Goal: Task Accomplishment & Management: Manage account settings

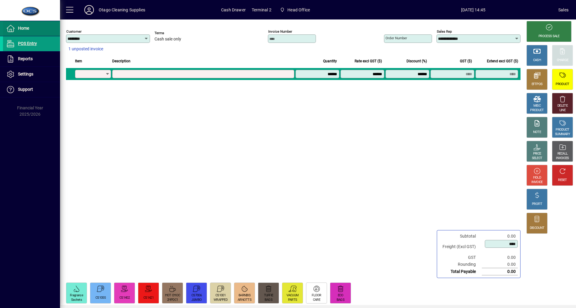
click at [37, 28] on span at bounding box center [31, 28] width 57 height 14
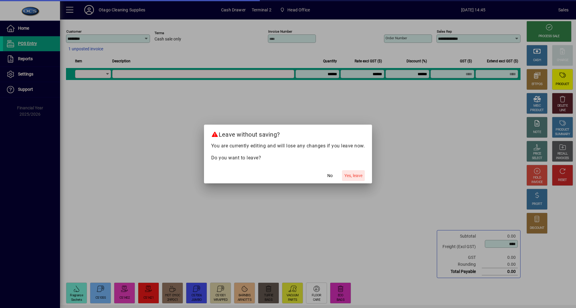
click at [350, 175] on span "Yes, leave" at bounding box center [353, 176] width 18 height 6
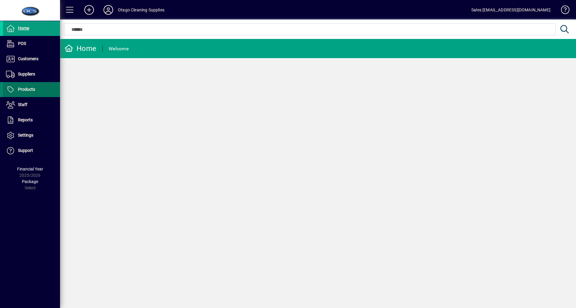
click at [25, 89] on span "Products" at bounding box center [26, 89] width 17 height 5
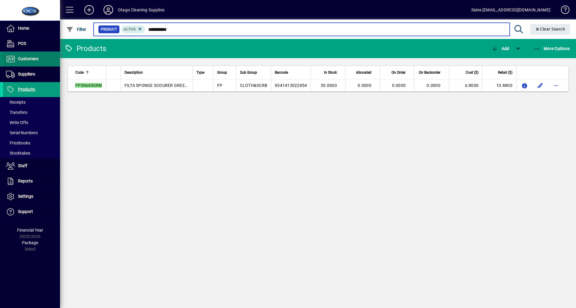
type input "**********"
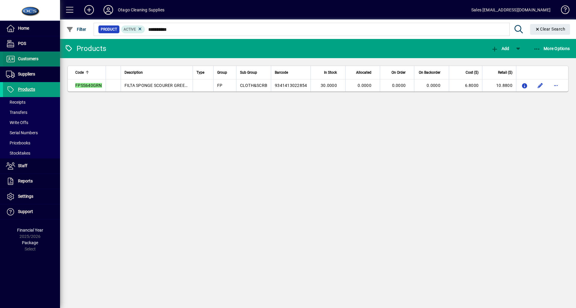
click at [29, 60] on span "Customers" at bounding box center [28, 58] width 20 height 5
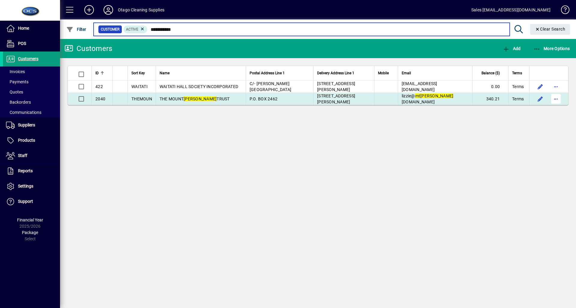
type input "**********"
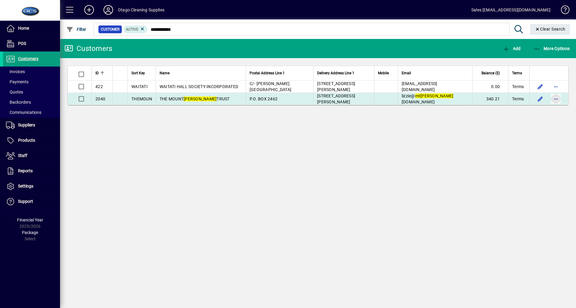
click at [554, 102] on span "button" at bounding box center [555, 99] width 14 height 14
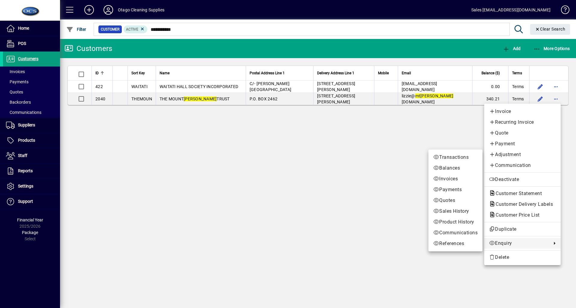
drag, startPoint x: 499, startPoint y: 246, endPoint x: 497, endPoint y: 244, distance: 3.4
click at [499, 246] on span "Enquiry" at bounding box center [519, 243] width 60 height 7
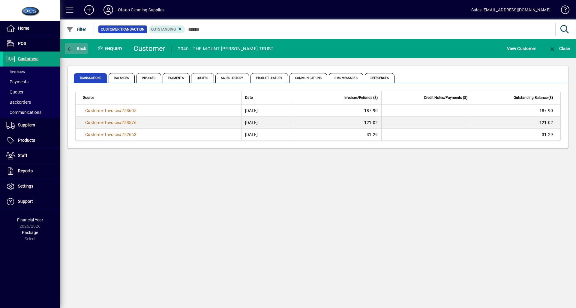
click at [78, 48] on span "Back" at bounding box center [76, 48] width 20 height 5
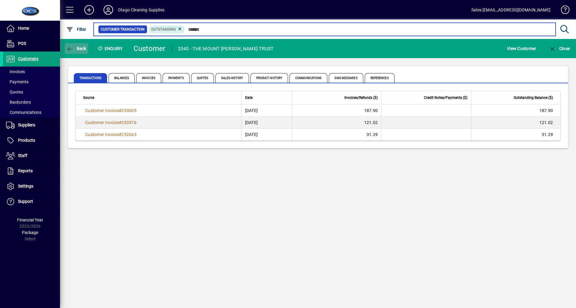
type input "**********"
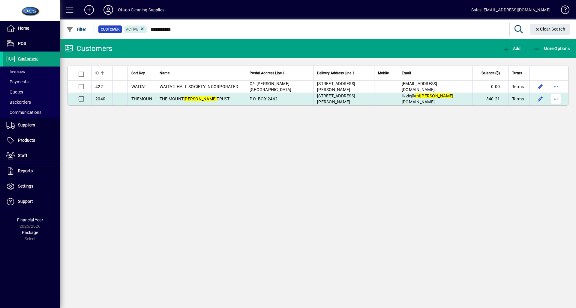
click at [555, 99] on span "button" at bounding box center [555, 99] width 14 height 14
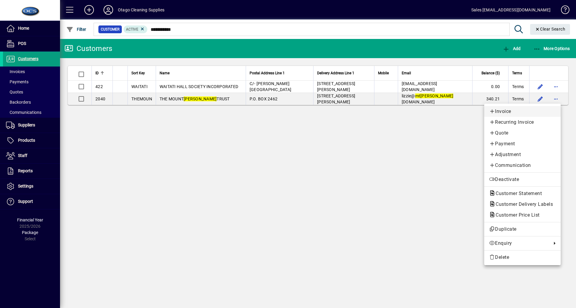
click at [495, 109] on span "Invoice" at bounding box center [522, 111] width 67 height 7
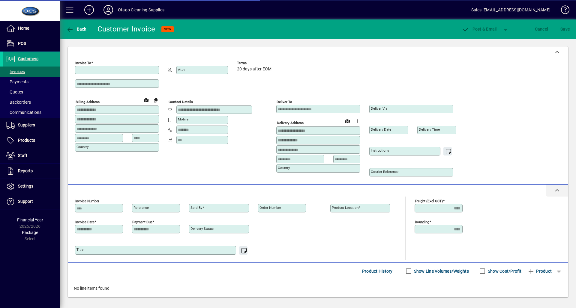
type input "**********"
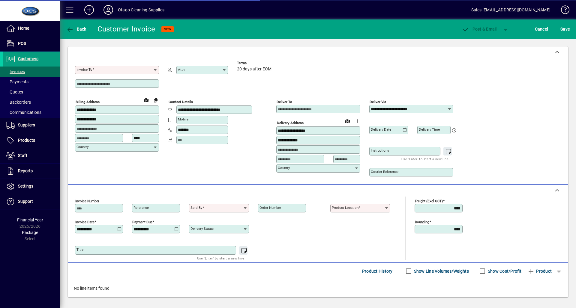
type input "**********"
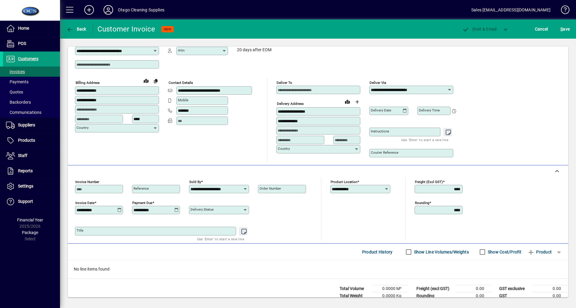
scroll to position [37, 0]
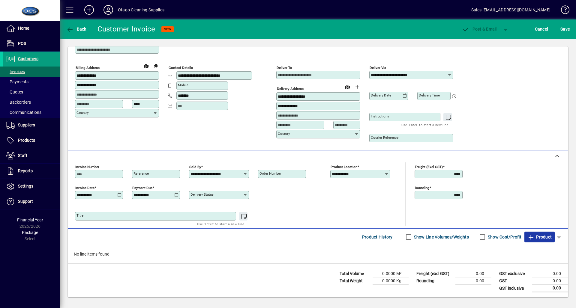
click at [528, 235] on span "Product" at bounding box center [539, 237] width 24 height 10
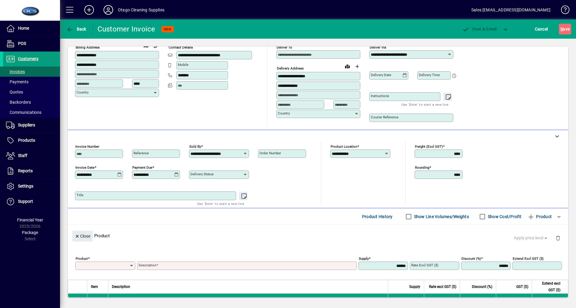
scroll to position [0, 0]
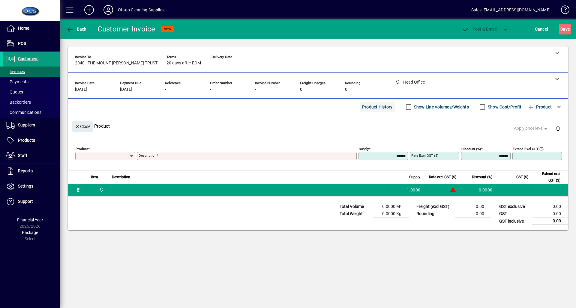
click at [382, 104] on span "Product History" at bounding box center [377, 107] width 31 height 10
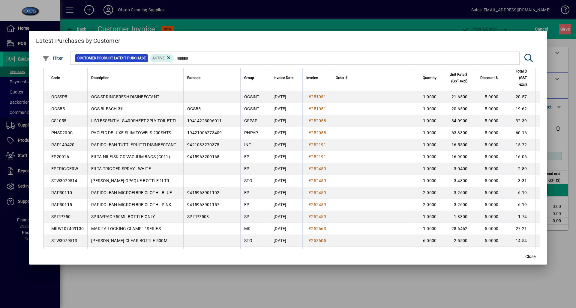
scroll to position [628, 0]
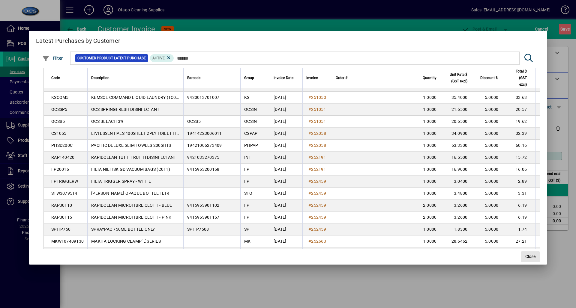
drag, startPoint x: 524, startPoint y: 256, endPoint x: 466, endPoint y: 236, distance: 61.1
click at [525, 256] on span "Close" at bounding box center [530, 257] width 10 height 6
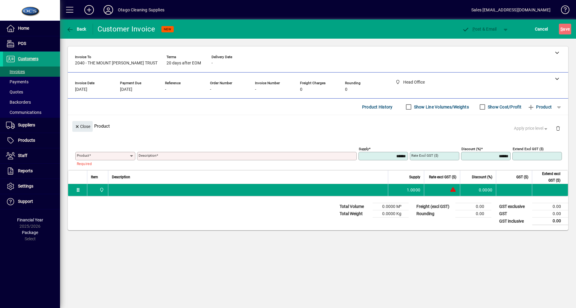
click at [93, 155] on input "Product" at bounding box center [103, 156] width 52 height 5
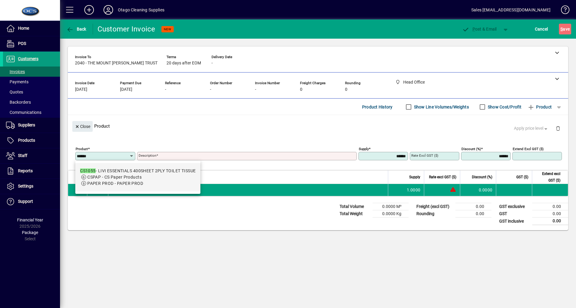
type input "******"
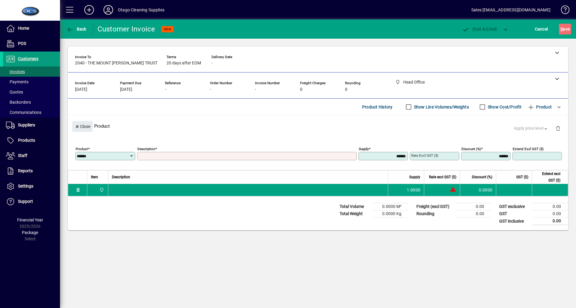
type input "**********"
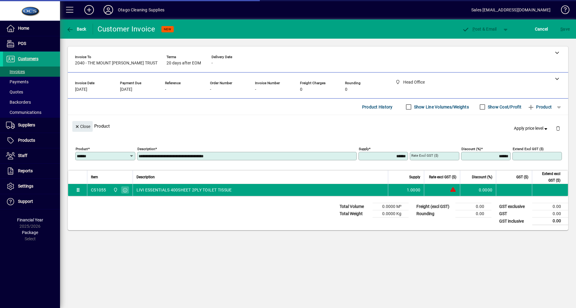
type input "*******"
type input "******"
type input "*****"
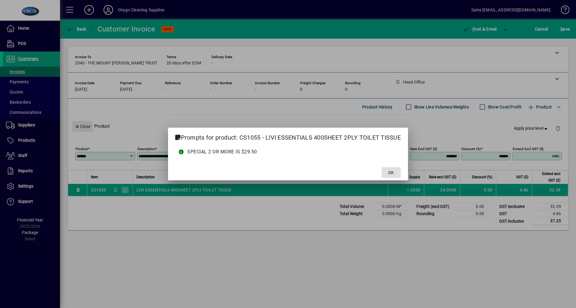
click at [381, 167] on button "OK" at bounding box center [390, 172] width 19 height 11
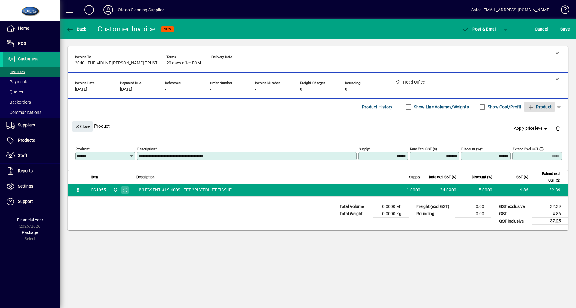
type input "******"
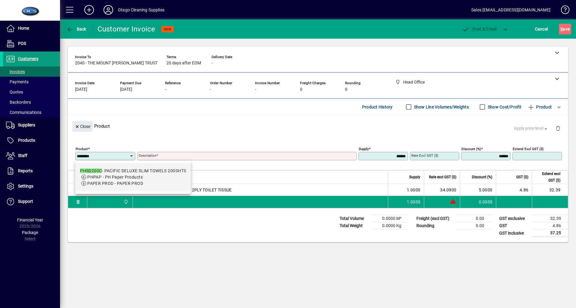
type input "********"
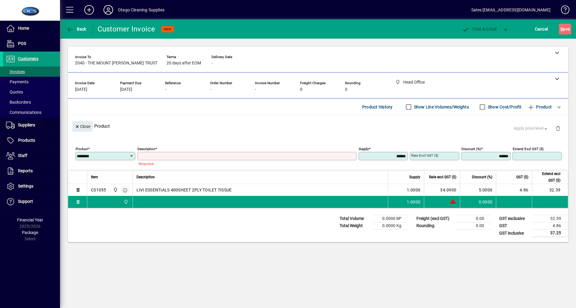
type input "**********"
type input "*******"
type input "******"
type input "*****"
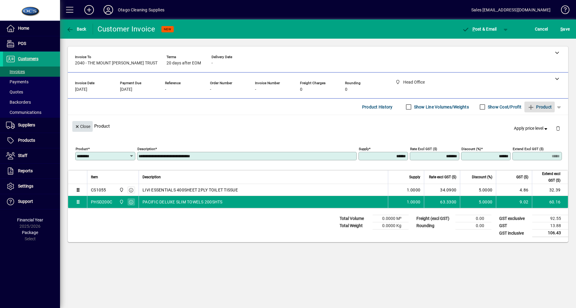
click at [82, 125] on span "Close" at bounding box center [83, 127] width 16 height 10
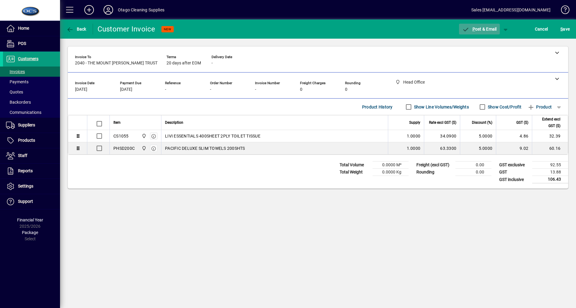
click at [484, 28] on span "P ost & Email" at bounding box center [479, 29] width 35 height 5
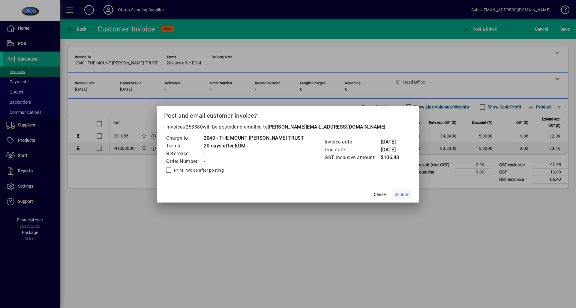
click at [394, 193] on span "Confirm" at bounding box center [401, 195] width 15 height 6
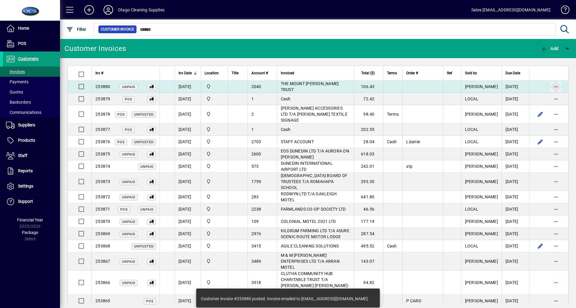
click at [548, 88] on span "button" at bounding box center [555, 86] width 14 height 14
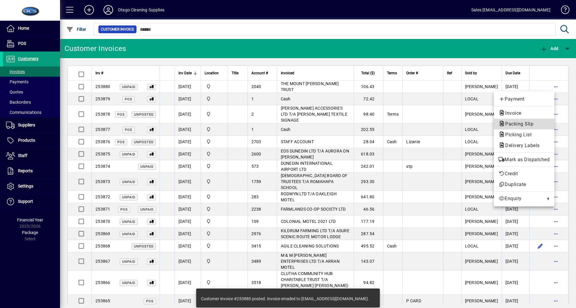
click at [505, 121] on span "Packing Slip" at bounding box center [517, 124] width 38 height 6
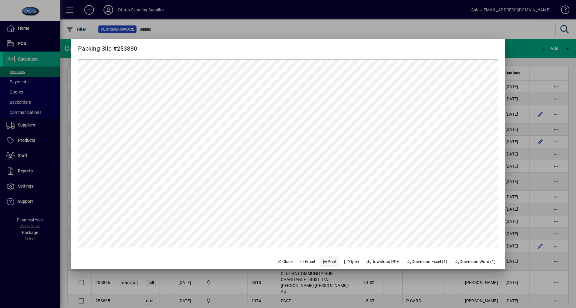
click at [322, 260] on icon at bounding box center [324, 262] width 5 height 4
click at [276, 258] on span "button" at bounding box center [284, 262] width 20 height 14
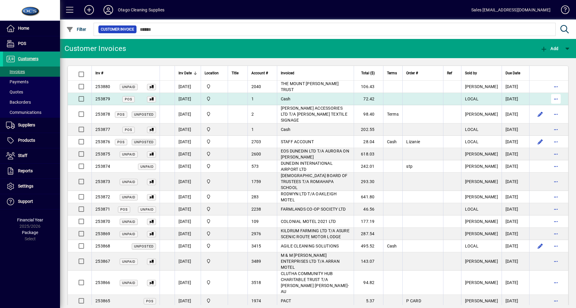
click at [548, 97] on span "button" at bounding box center [555, 99] width 14 height 14
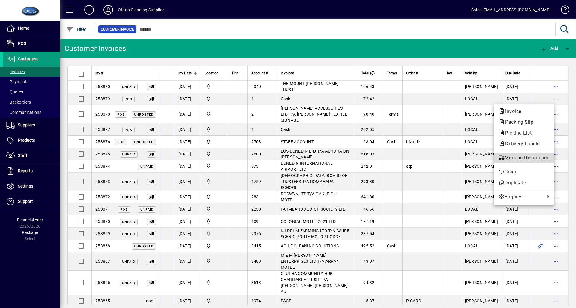
click at [519, 157] on span "Mark as Dispatched" at bounding box center [523, 157] width 51 height 7
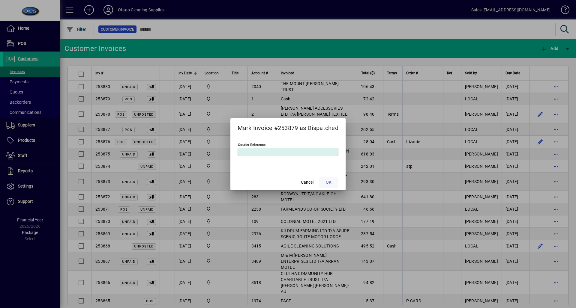
click at [330, 181] on span "OK" at bounding box center [329, 182] width 6 height 6
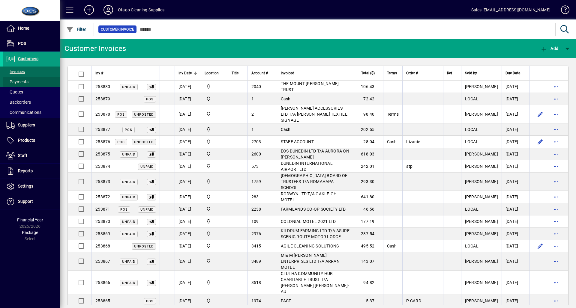
click at [30, 78] on span at bounding box center [31, 82] width 57 height 14
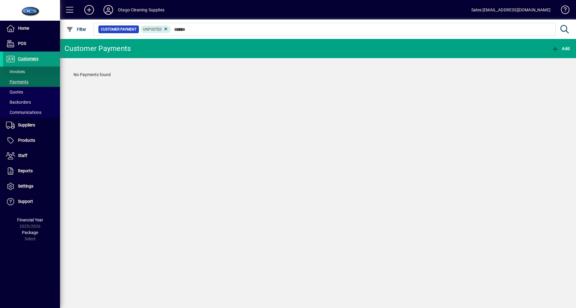
click at [32, 74] on span at bounding box center [31, 71] width 57 height 14
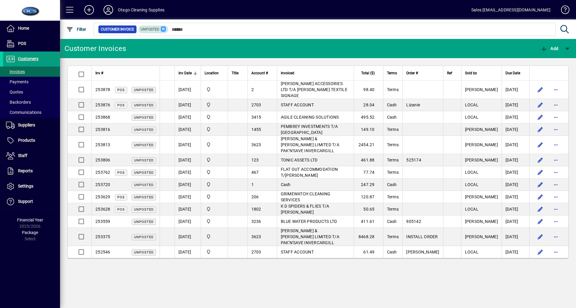
click at [164, 31] on icon at bounding box center [163, 28] width 5 height 5
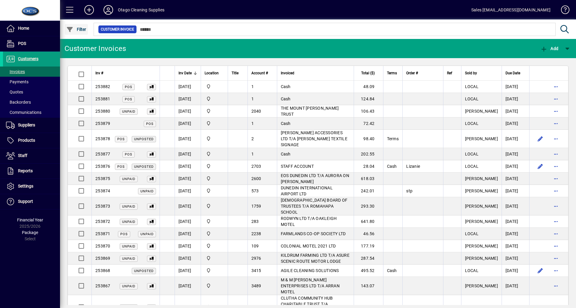
click at [78, 28] on span "Filter" at bounding box center [76, 29] width 20 height 5
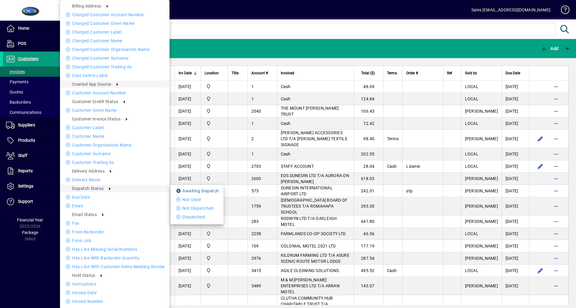
click at [173, 190] on li "Awaiting Dispatch" at bounding box center [196, 190] width 53 height 7
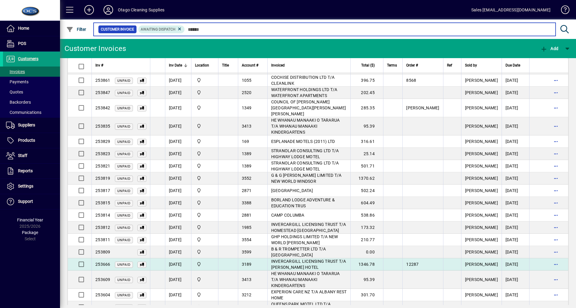
scroll to position [153, 0]
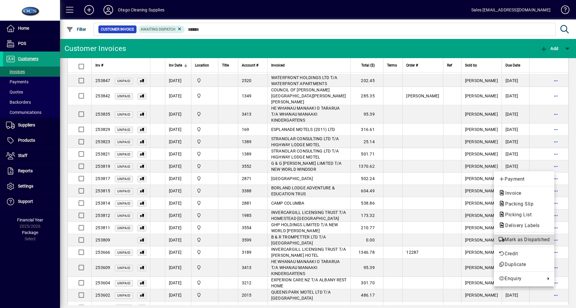
click at [531, 238] on span "Mark as Dispatched" at bounding box center [523, 239] width 51 height 7
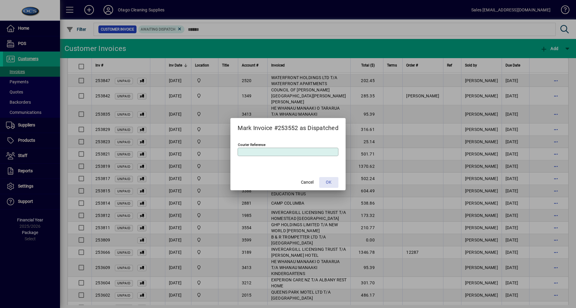
click at [329, 184] on span "OK" at bounding box center [329, 182] width 6 height 6
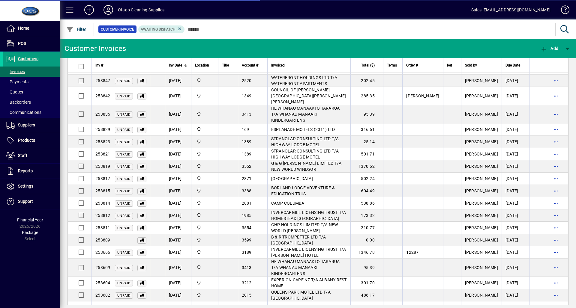
scroll to position [141, 0]
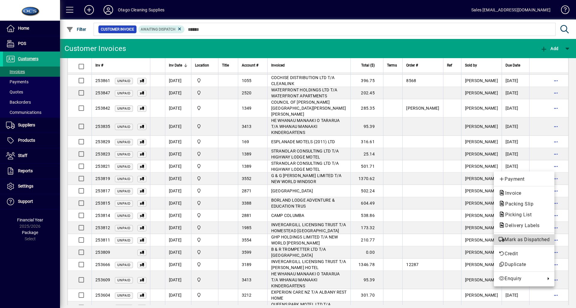
click at [536, 240] on span "Mark as Dispatched" at bounding box center [523, 239] width 51 height 7
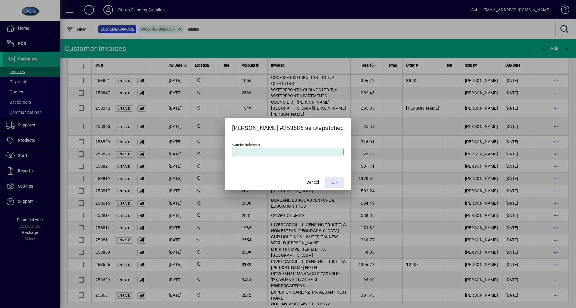
click at [332, 183] on span at bounding box center [333, 182] width 19 height 14
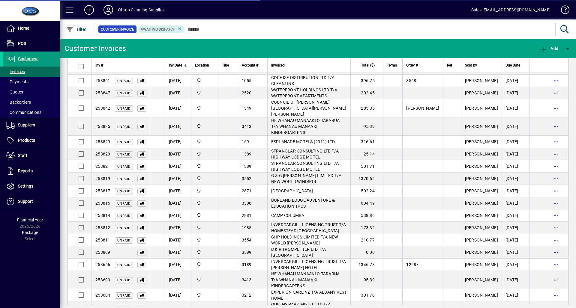
scroll to position [128, 0]
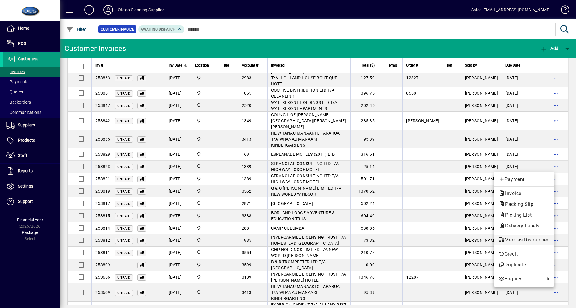
click at [512, 237] on span "Mark as Dispatched" at bounding box center [523, 240] width 51 height 7
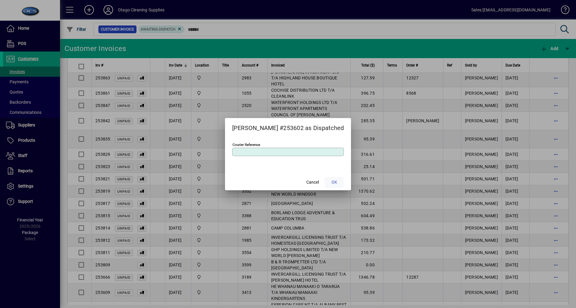
drag, startPoint x: 331, startPoint y: 189, endPoint x: 329, endPoint y: 186, distance: 3.7
click at [331, 189] on span at bounding box center [333, 182] width 19 height 14
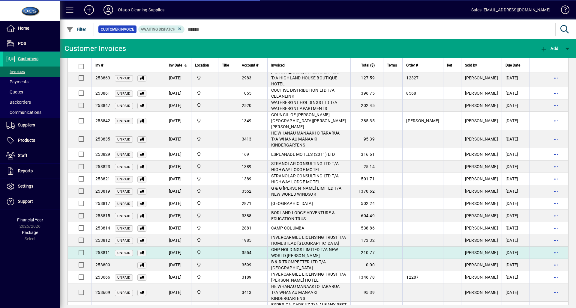
scroll to position [116, 0]
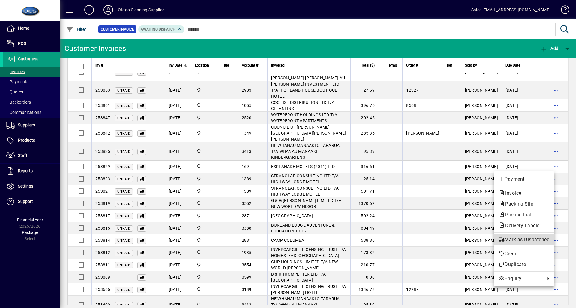
click at [503, 239] on span "Mark as Dispatched" at bounding box center [523, 239] width 51 height 7
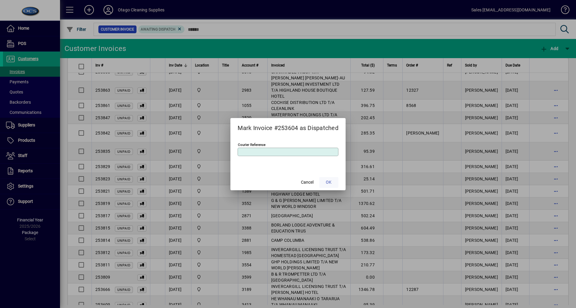
click at [327, 180] on span "OK" at bounding box center [329, 182] width 6 height 6
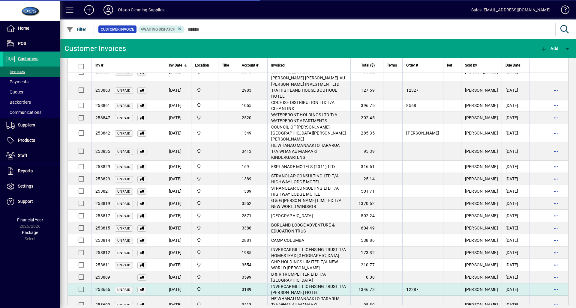
scroll to position [104, 0]
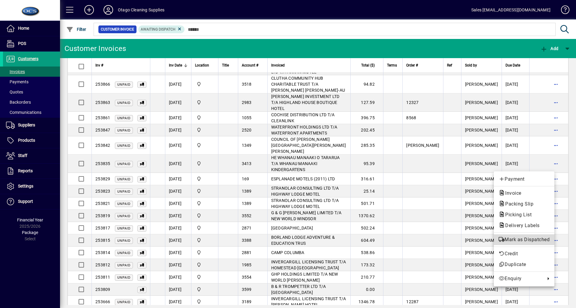
click at [528, 240] on span "Mark as Dispatched" at bounding box center [523, 239] width 51 height 7
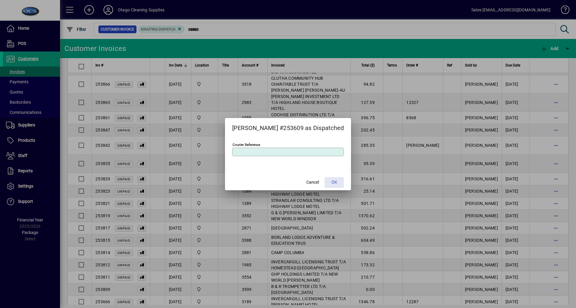
click at [334, 182] on span at bounding box center [333, 182] width 19 height 14
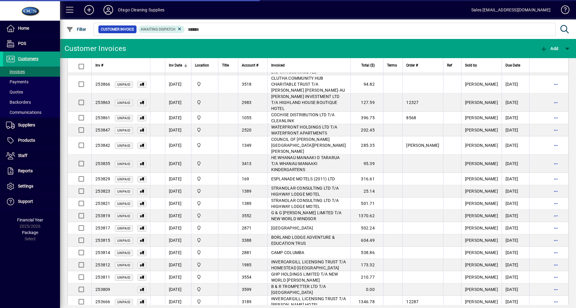
scroll to position [91, 0]
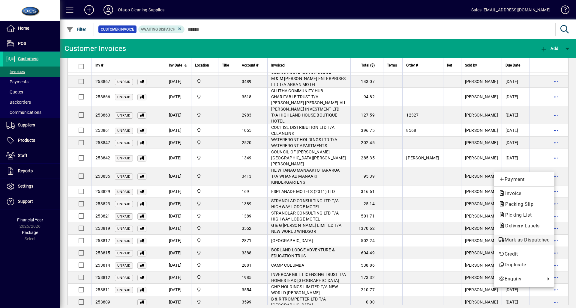
click at [504, 242] on span "Mark as Dispatched" at bounding box center [523, 240] width 51 height 7
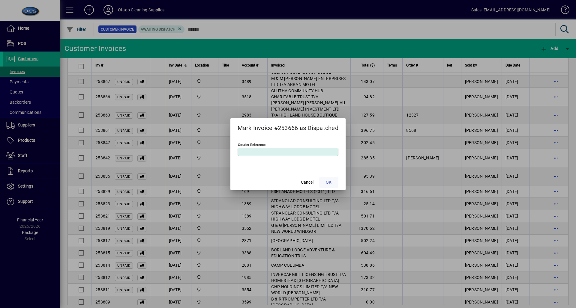
click at [331, 184] on span "OK" at bounding box center [329, 182] width 6 height 6
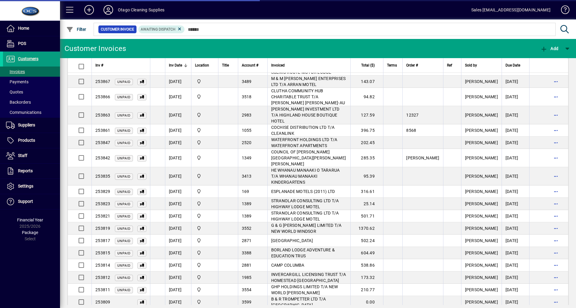
scroll to position [79, 0]
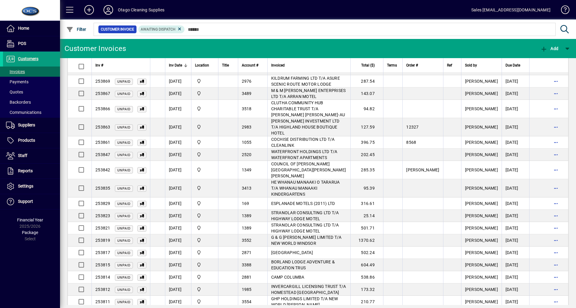
click at [555, 307] on span "button" at bounding box center [555, 314] width 14 height 14
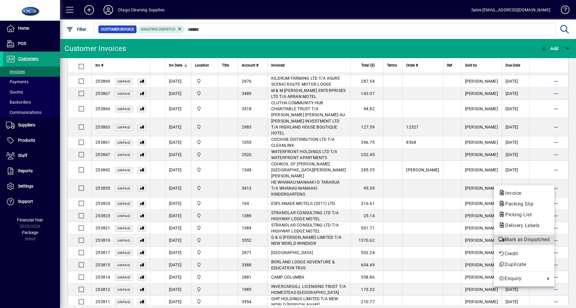
click at [543, 240] on span "Mark as Dispatched" at bounding box center [523, 239] width 51 height 7
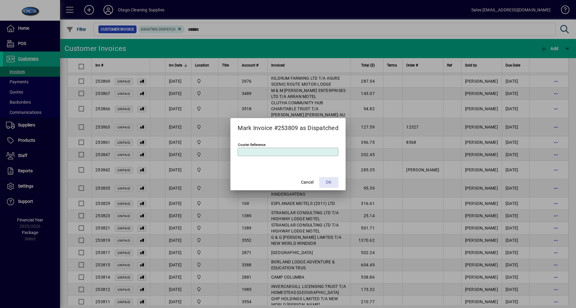
click at [335, 182] on span at bounding box center [328, 182] width 19 height 14
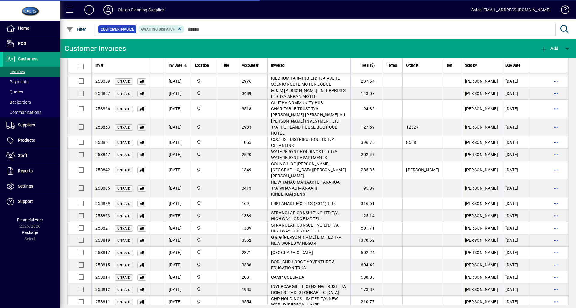
scroll to position [67, 0]
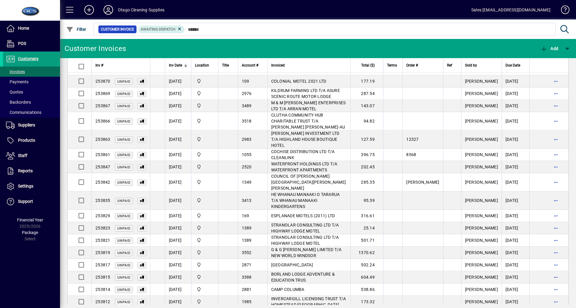
click at [548, 307] on span "button" at bounding box center [555, 314] width 14 height 14
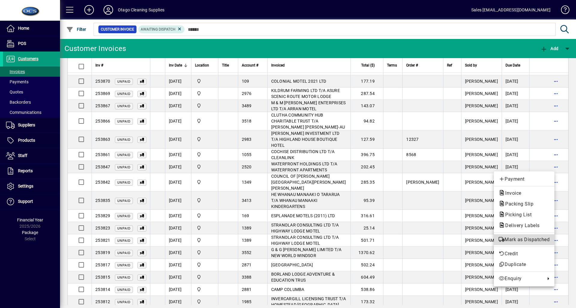
click at [527, 238] on span "Mark as Dispatched" at bounding box center [523, 239] width 51 height 7
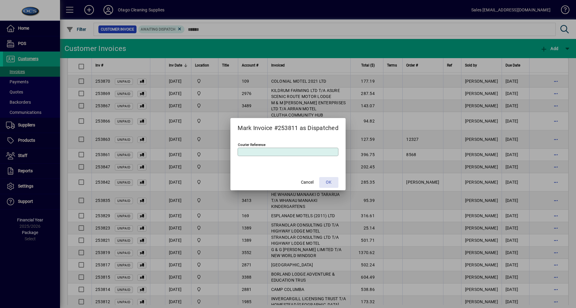
click at [328, 180] on span "OK" at bounding box center [329, 182] width 6 height 6
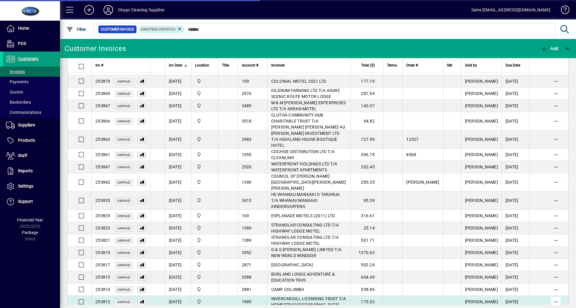
scroll to position [55, 0]
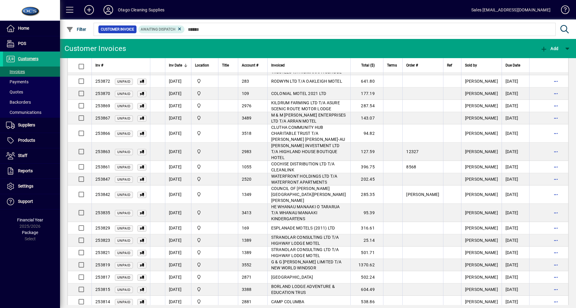
click at [550, 307] on span "button" at bounding box center [555, 314] width 14 height 14
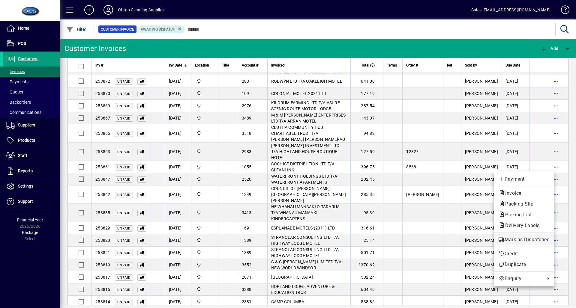
click at [541, 236] on button "Mark as Dispatched" at bounding box center [524, 239] width 61 height 11
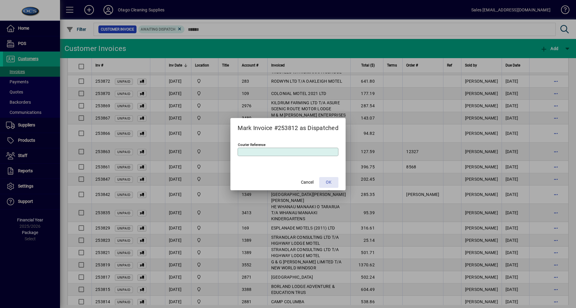
click at [331, 183] on span "OK" at bounding box center [329, 182] width 6 height 6
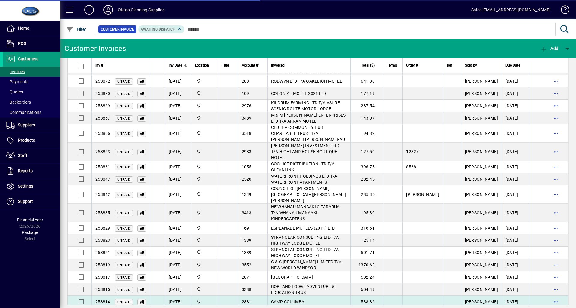
scroll to position [42, 0]
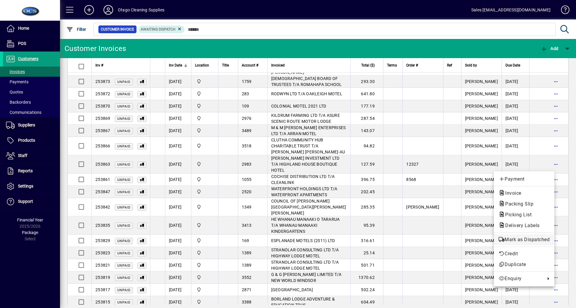
click at [531, 239] on span "Mark as Dispatched" at bounding box center [523, 239] width 51 height 7
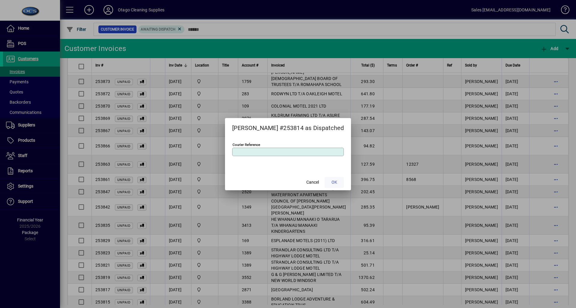
click at [336, 182] on span at bounding box center [333, 182] width 19 height 14
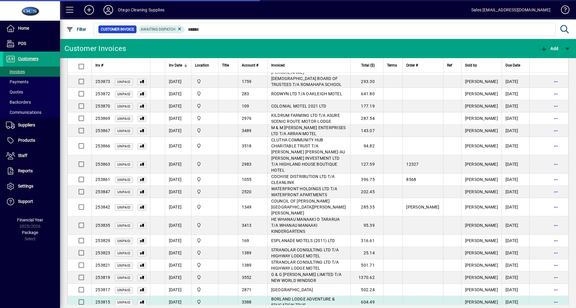
scroll to position [30, 0]
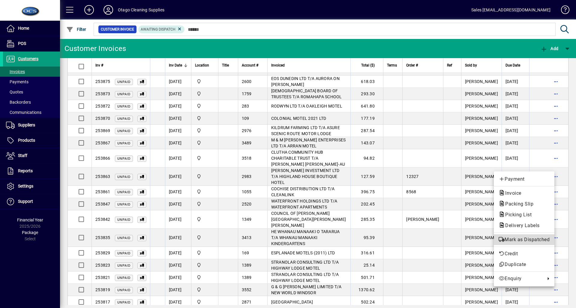
click at [523, 238] on span "Mark as Dispatched" at bounding box center [523, 239] width 51 height 7
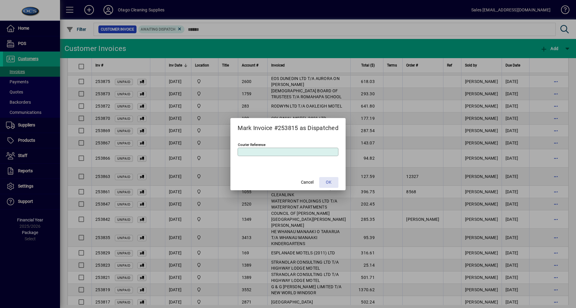
click at [328, 181] on span "OK" at bounding box center [329, 182] width 6 height 6
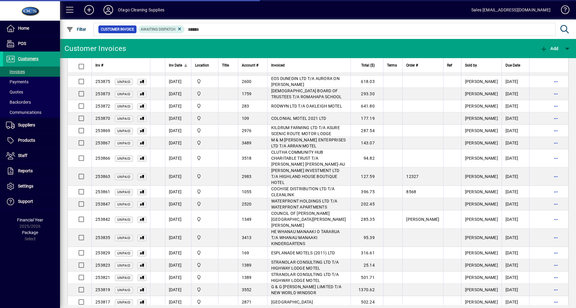
scroll to position [17, 0]
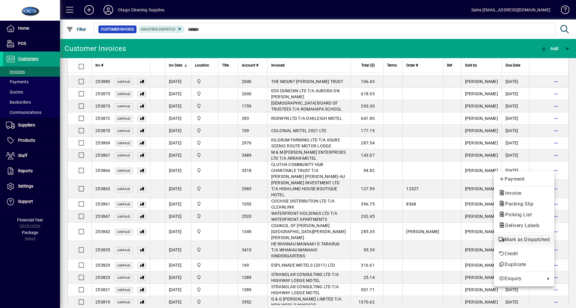
click at [524, 242] on span "Mark as Dispatched" at bounding box center [523, 239] width 51 height 7
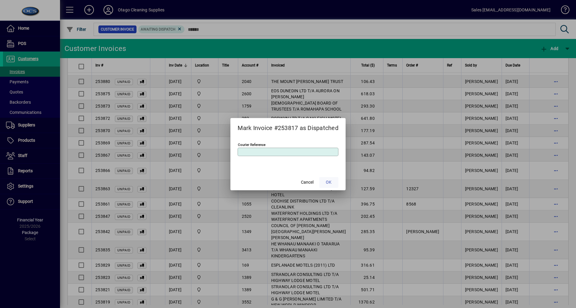
click at [330, 181] on span "OK" at bounding box center [329, 182] width 6 height 6
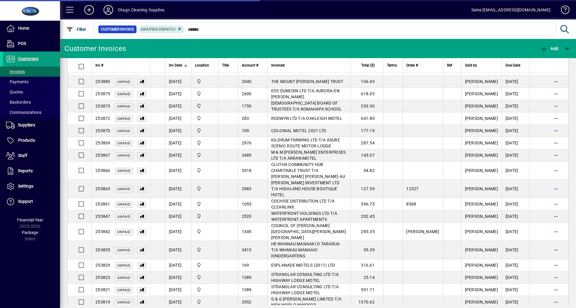
scroll to position [5, 0]
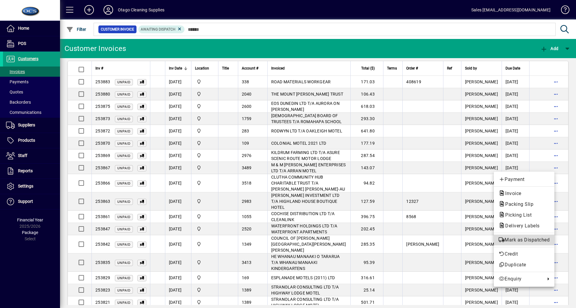
click at [527, 240] on span "Mark as Dispatched" at bounding box center [523, 240] width 51 height 7
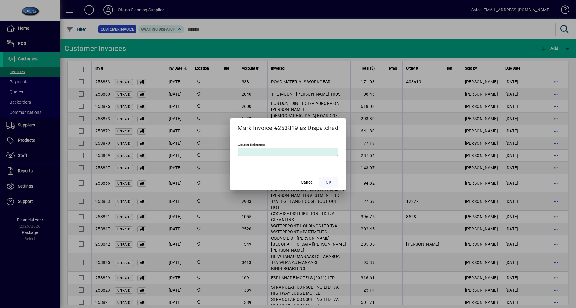
click at [331, 182] on span "OK" at bounding box center [329, 182] width 6 height 6
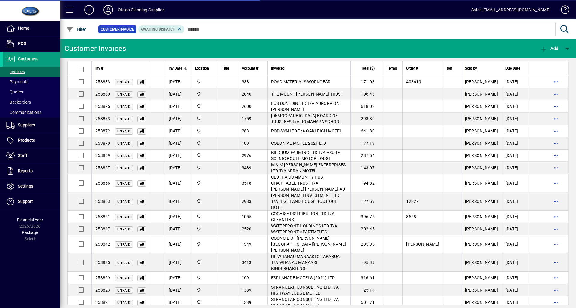
scroll to position [0, 0]
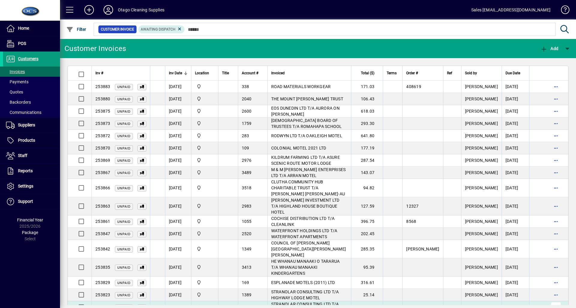
click at [553, 300] on span "button" at bounding box center [555, 307] width 14 height 14
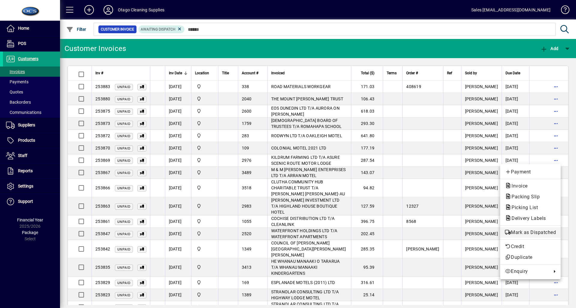
click at [521, 234] on span "Mark as Dispatched" at bounding box center [530, 232] width 51 height 7
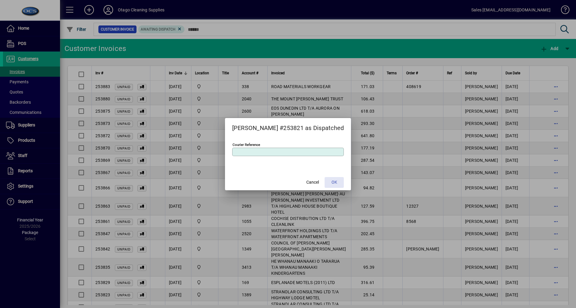
click at [326, 181] on span at bounding box center [333, 182] width 19 height 14
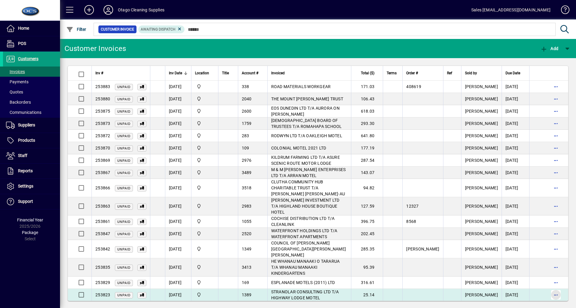
click at [554, 288] on span "button" at bounding box center [555, 295] width 14 height 14
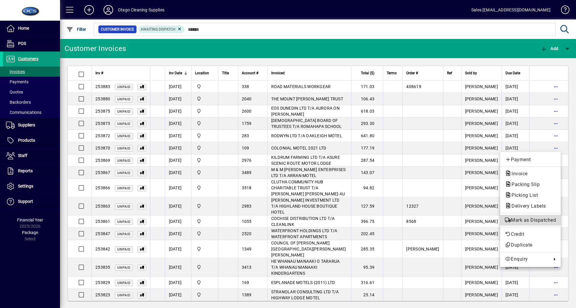
click at [542, 218] on span "Mark as Dispatched" at bounding box center [530, 220] width 51 height 7
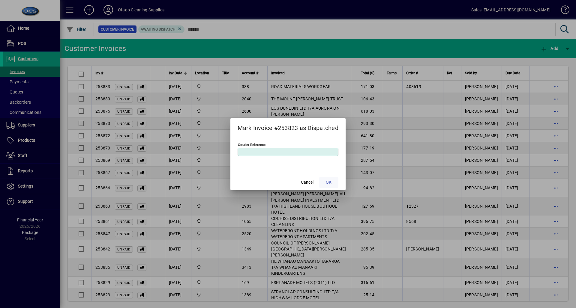
click at [331, 182] on span "OK" at bounding box center [329, 182] width 6 height 6
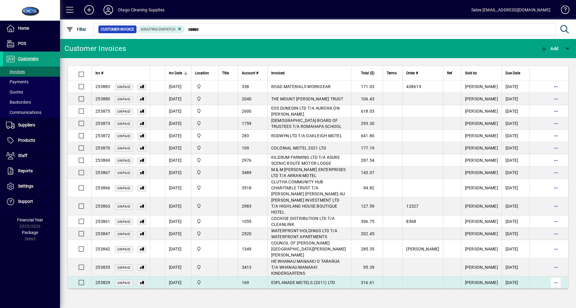
click at [557, 276] on span "button" at bounding box center [555, 283] width 14 height 14
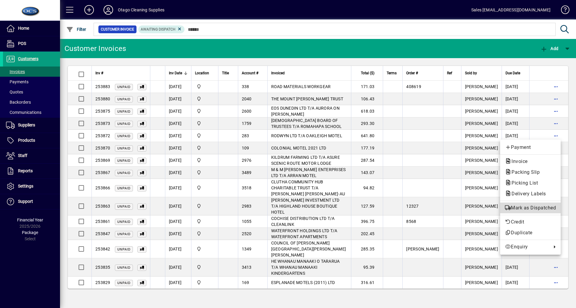
click at [529, 203] on button "Mark as Dispatched" at bounding box center [530, 208] width 61 height 11
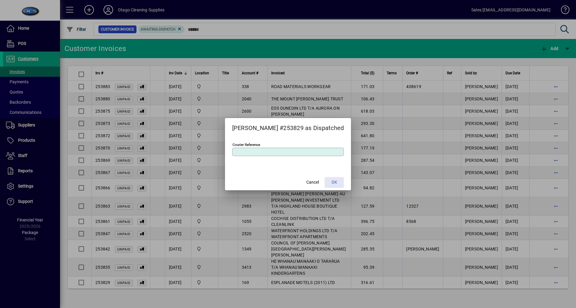
click at [327, 179] on span at bounding box center [333, 182] width 19 height 14
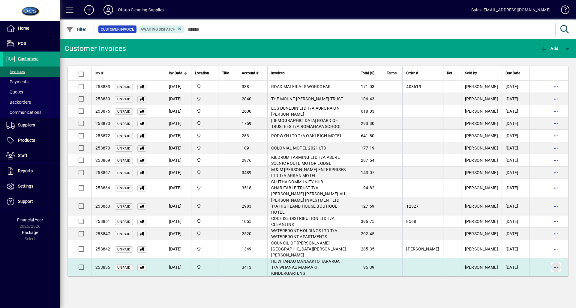
click at [553, 260] on span "button" at bounding box center [555, 267] width 14 height 14
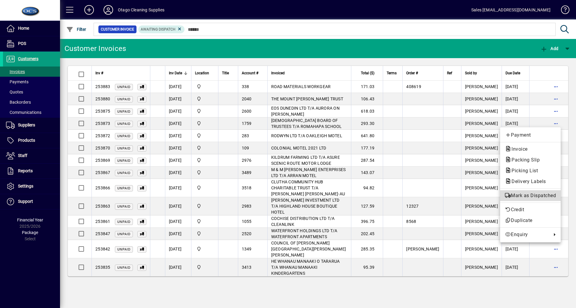
click at [524, 197] on span "Mark as Dispatched" at bounding box center [530, 195] width 51 height 7
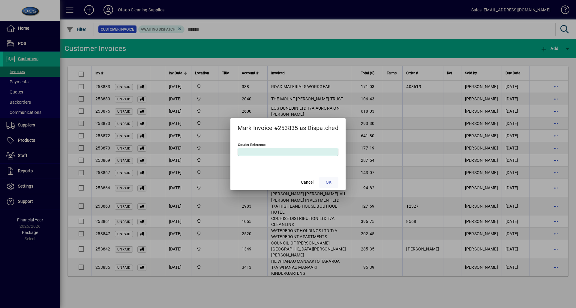
click at [333, 182] on span at bounding box center [328, 182] width 19 height 14
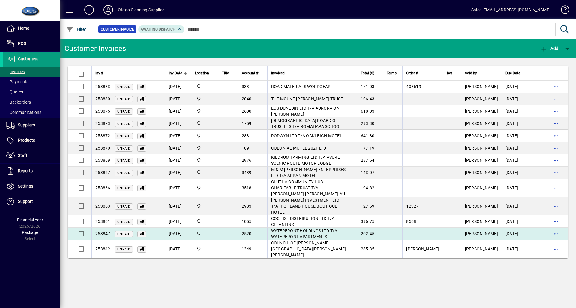
click at [365, 228] on td "202.45" at bounding box center [367, 234] width 32 height 12
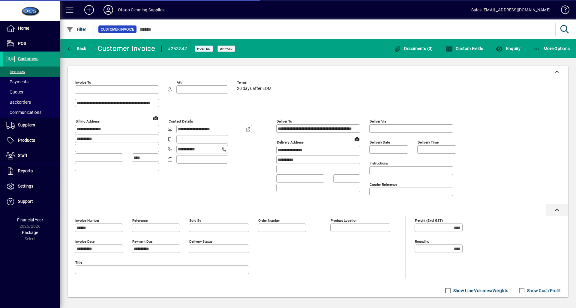
type input "**********"
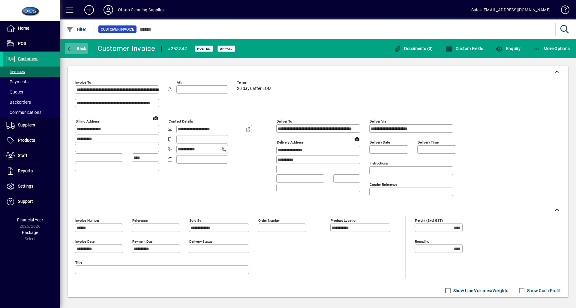
click at [78, 48] on span "Back" at bounding box center [76, 48] width 20 height 5
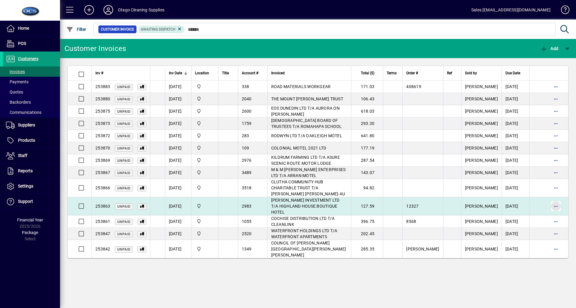
click at [558, 199] on span "button" at bounding box center [555, 206] width 14 height 14
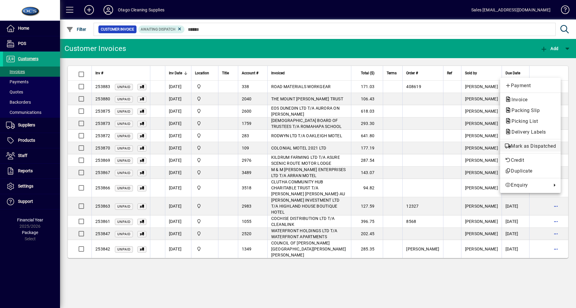
click at [536, 142] on button "Mark as Dispatched" at bounding box center [530, 146] width 61 height 11
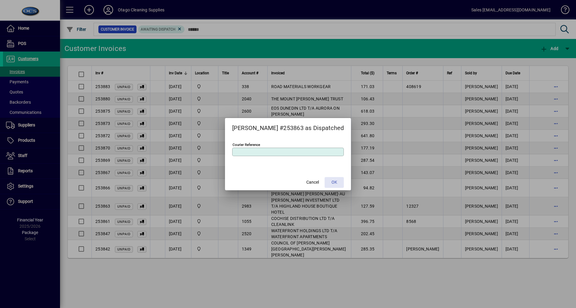
click at [335, 181] on span at bounding box center [333, 182] width 19 height 14
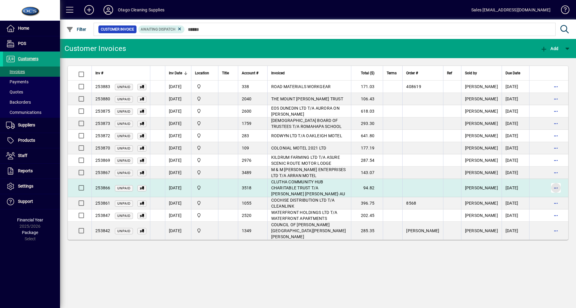
click at [556, 186] on span "button" at bounding box center [555, 188] width 14 height 14
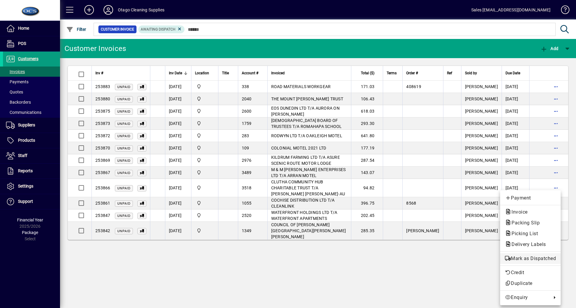
click at [531, 258] on span "Mark as Dispatched" at bounding box center [530, 258] width 51 height 7
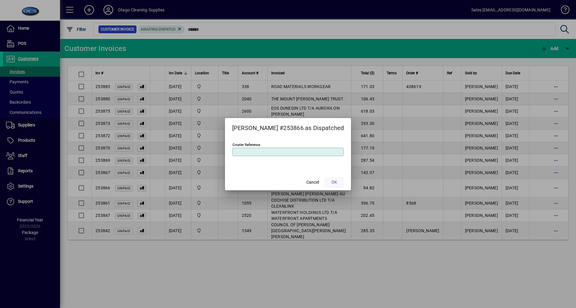
click at [331, 181] on span "OK" at bounding box center [334, 182] width 6 height 6
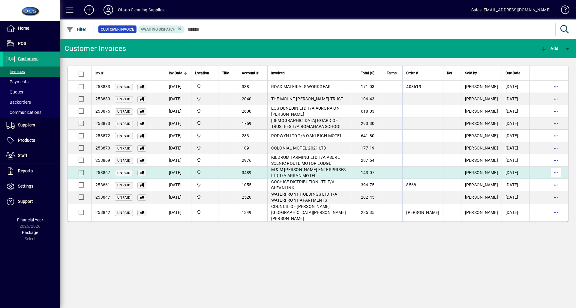
click at [557, 172] on span "button" at bounding box center [555, 173] width 14 height 14
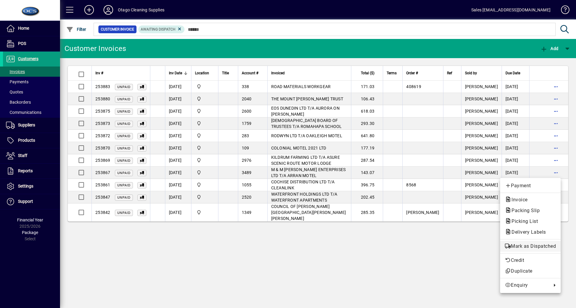
click at [538, 245] on span "Mark as Dispatched" at bounding box center [530, 246] width 51 height 7
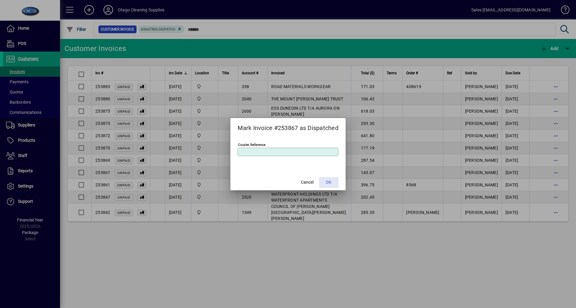
click at [330, 183] on span "OK" at bounding box center [329, 182] width 6 height 6
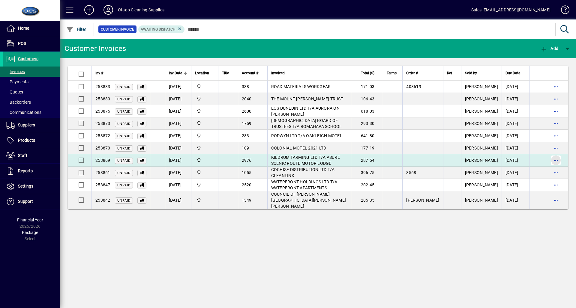
click at [558, 157] on span "button" at bounding box center [555, 160] width 14 height 14
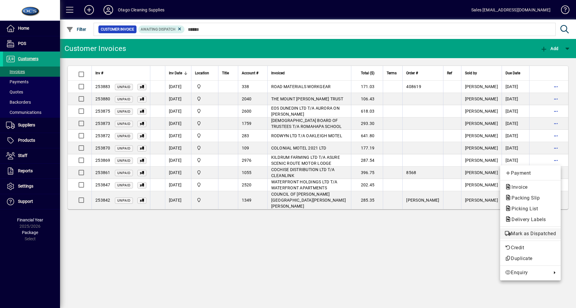
click at [522, 230] on button "Mark as Dispatched" at bounding box center [530, 233] width 61 height 11
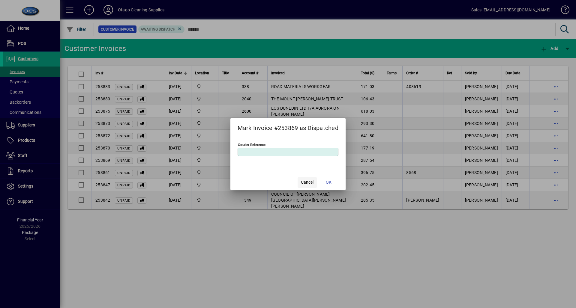
click at [309, 183] on span "Cancel" at bounding box center [307, 182] width 13 height 6
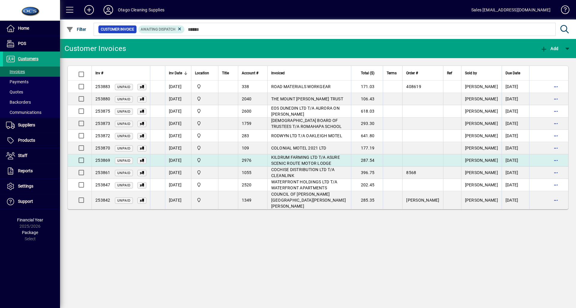
click at [310, 157] on span "KILDRUM FARMING LTD T/A ASURE SCENIC ROUTE MOTOR LODGE" at bounding box center [305, 160] width 69 height 11
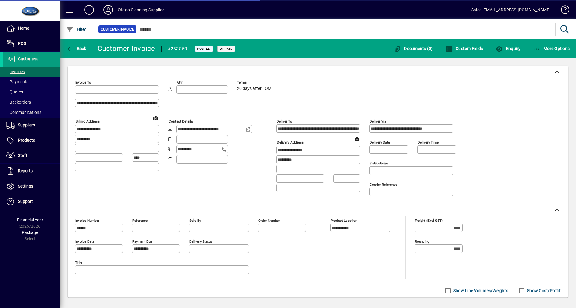
type input "**********"
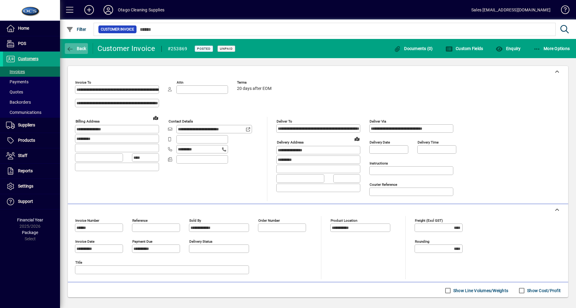
click at [74, 47] on span "Back" at bounding box center [76, 48] width 20 height 5
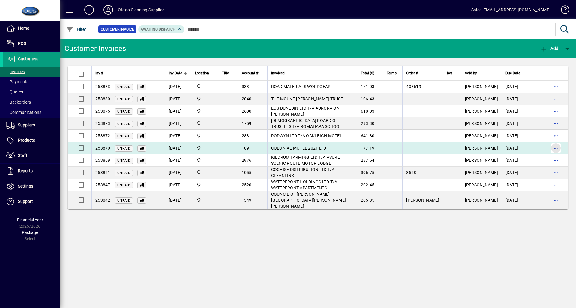
click at [551, 148] on span "button" at bounding box center [555, 148] width 14 height 14
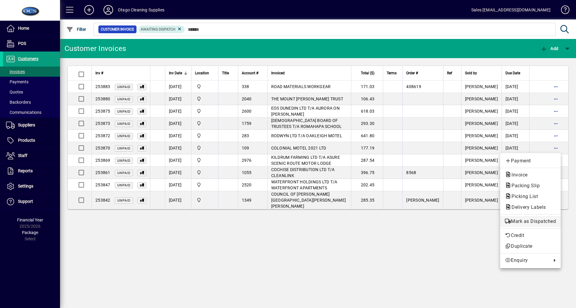
click at [541, 224] on span "Mark as Dispatched" at bounding box center [530, 221] width 51 height 7
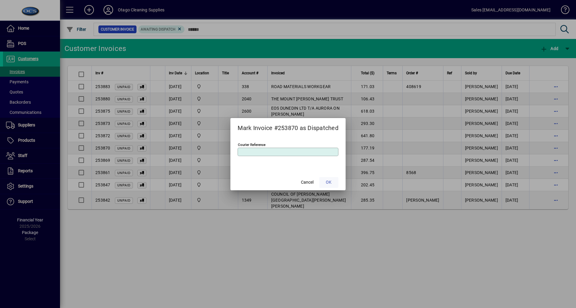
click at [330, 182] on span "OK" at bounding box center [329, 182] width 6 height 6
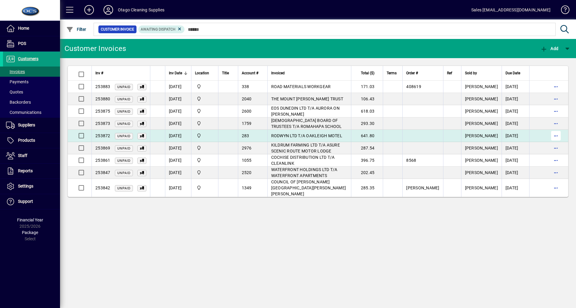
click at [554, 134] on span "button" at bounding box center [555, 136] width 14 height 14
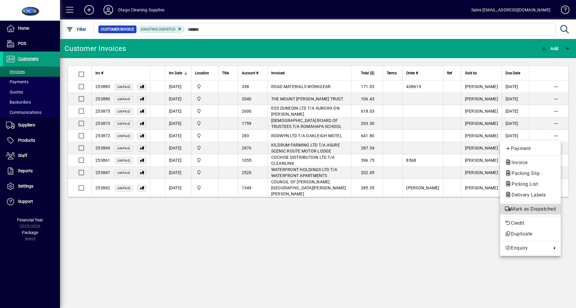
click at [533, 209] on span "Mark as Dispatched" at bounding box center [530, 209] width 51 height 7
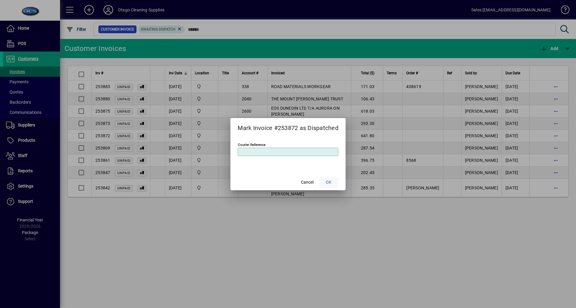
click at [332, 179] on span at bounding box center [328, 182] width 19 height 14
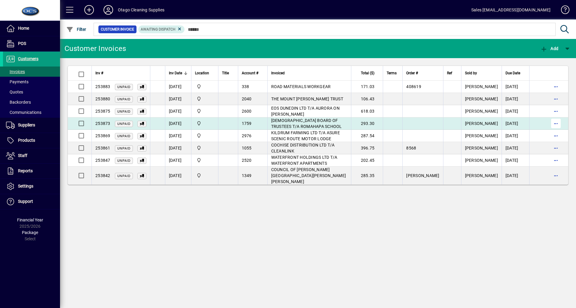
click at [555, 127] on span "button" at bounding box center [555, 123] width 14 height 14
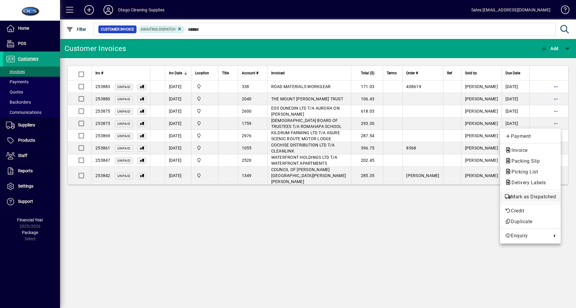
click at [545, 198] on span "Mark as Dispatched" at bounding box center [530, 196] width 51 height 7
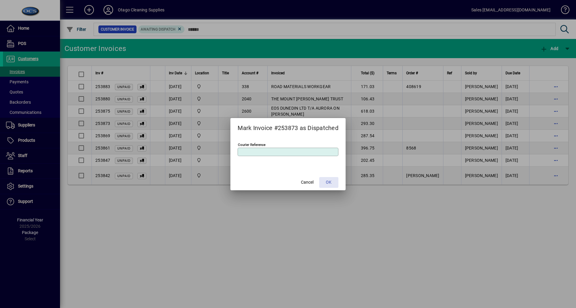
click at [333, 181] on span at bounding box center [328, 182] width 19 height 14
